Goal: Information Seeking & Learning: Learn about a topic

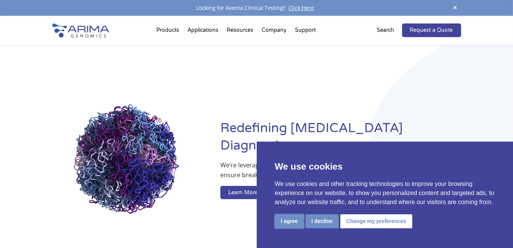
click at [297, 221] on button "I agree" at bounding box center [289, 221] width 29 height 14
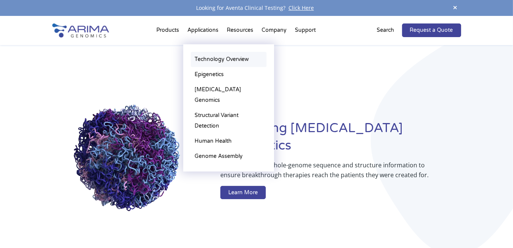
click at [214, 57] on link "Technology Overview" at bounding box center [229, 59] width 76 height 15
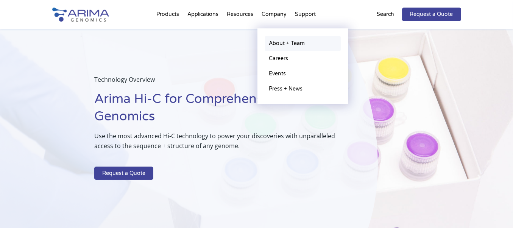
click at [277, 42] on link "About + Team" at bounding box center [303, 43] width 76 height 15
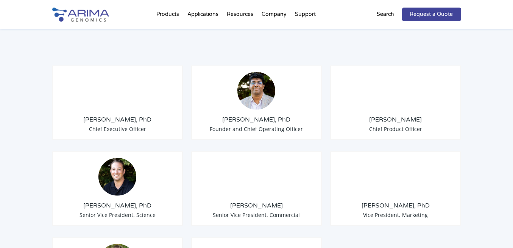
scroll to position [587, 0]
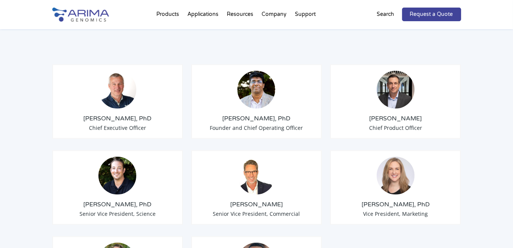
click at [102, 103] on div "[PERSON_NAME], PhD Chief Executive Officer" at bounding box center [117, 101] width 131 height 75
click at [117, 73] on img at bounding box center [117, 90] width 38 height 38
click at [116, 124] on span "Chief Executive Officer" at bounding box center [117, 127] width 57 height 7
click at [116, 114] on h3 "[PERSON_NAME], PhD" at bounding box center [118, 118] width 118 height 8
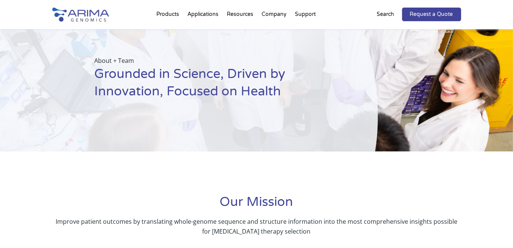
scroll to position [0, 0]
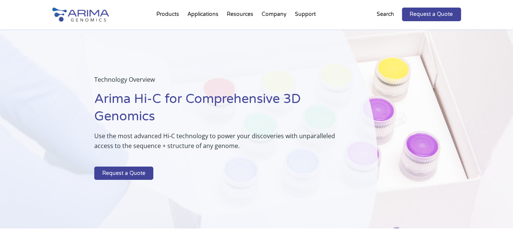
click at [498, 10] on div "Products Clinical Services Aventa FusionPlus Aventa Lymphoma Research Products …" at bounding box center [256, 14] width 513 height 29
